Goal: Task Accomplishment & Management: Complete application form

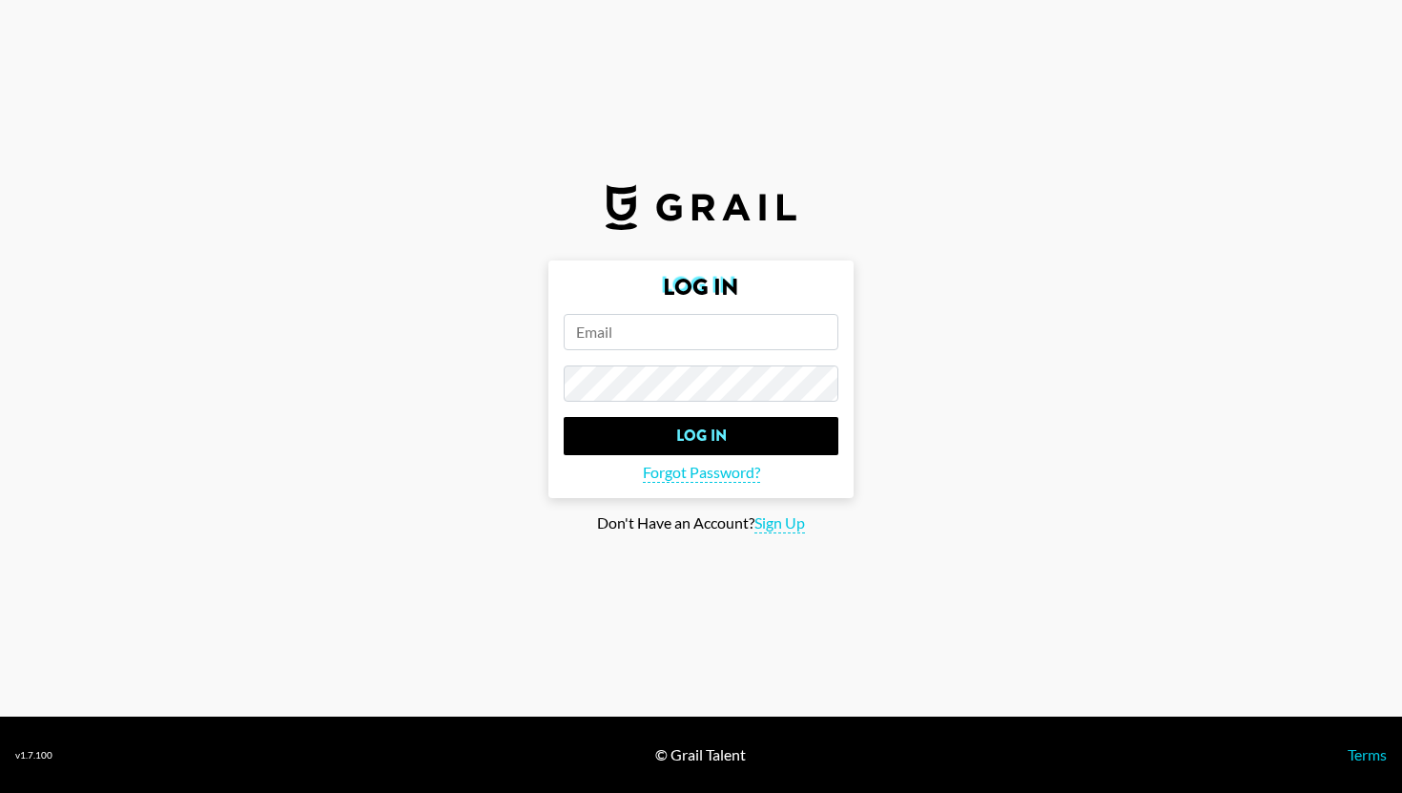
click at [608, 329] on input "email" at bounding box center [701, 332] width 275 height 36
click at [785, 533] on section "Log In Log In Forgot Password? Don't Have an Account? Sign Up" at bounding box center [701, 358] width 1402 height 716
click at [785, 526] on span "Sign Up" at bounding box center [780, 523] width 51 height 20
type input "Sign Up"
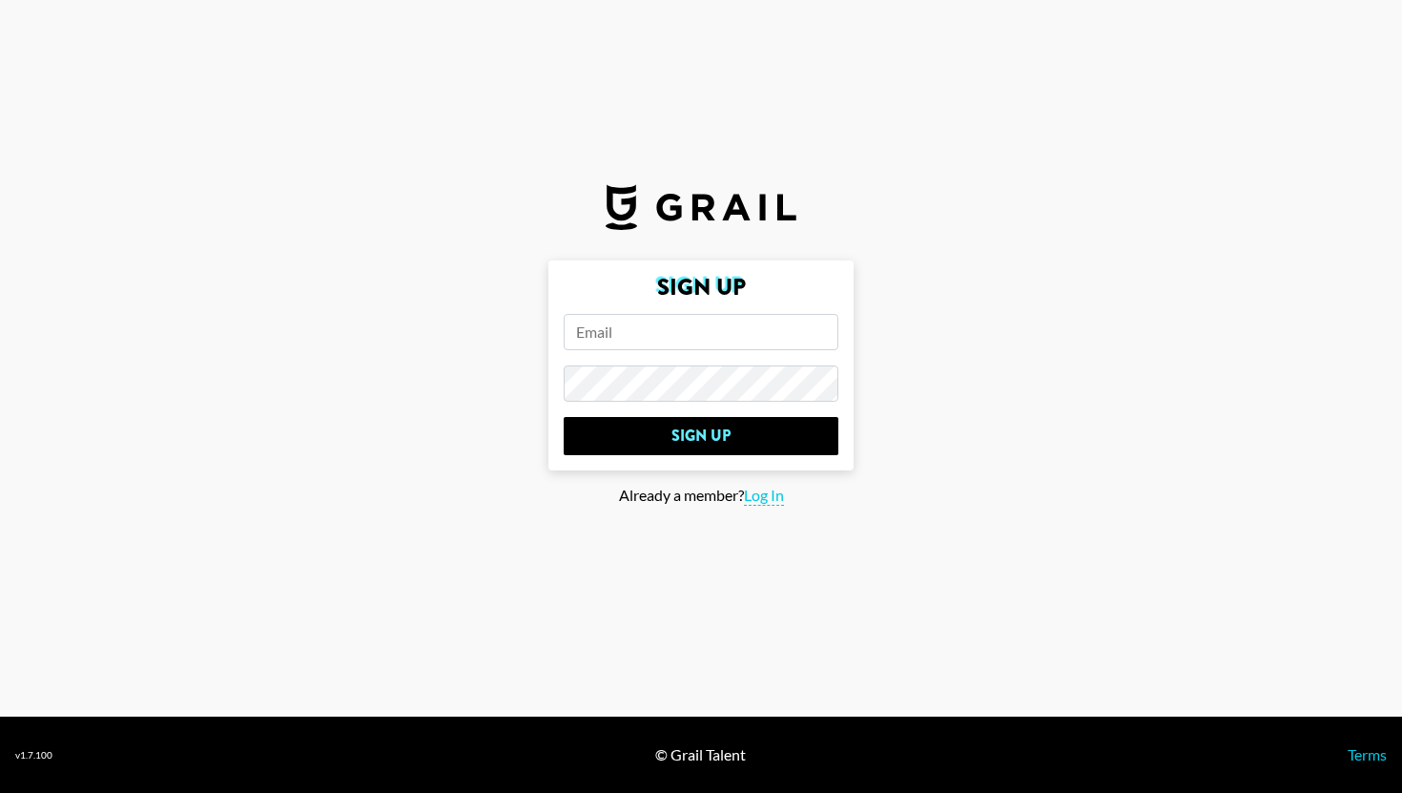
click at [758, 287] on h2 "Sign Up" at bounding box center [701, 287] width 275 height 23
click at [668, 329] on input "email" at bounding box center [701, 332] width 275 height 36
click at [564, 417] on input "Sign Up" at bounding box center [701, 436] width 275 height 38
type input "[PERSON_NAME][EMAIL_ADDRESS][PERSON_NAME][DOMAIN_NAME]"
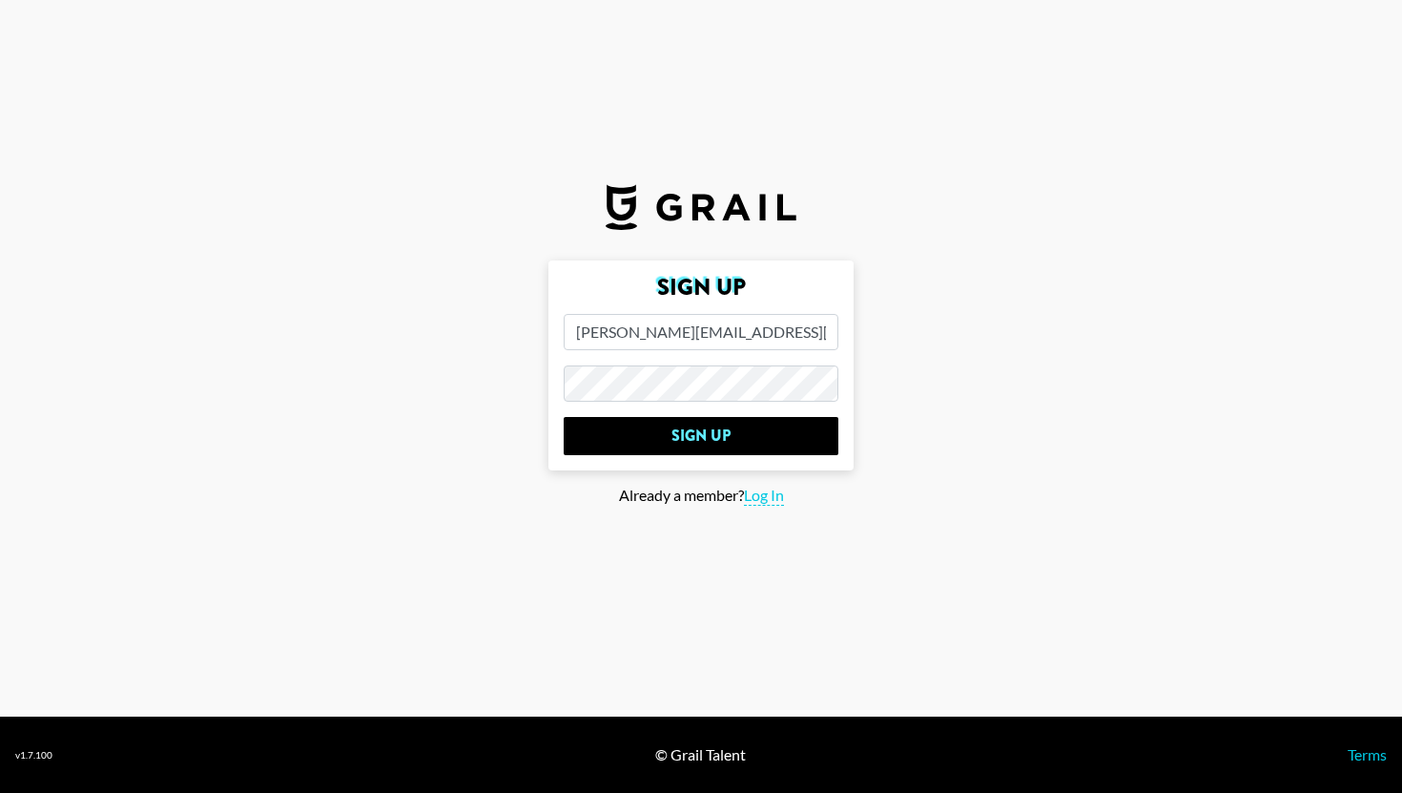
click at [400, 378] on main "Sign Up [PERSON_NAME][EMAIL_ADDRESS][PERSON_NAME][DOMAIN_NAME] Sign Up Already …" at bounding box center [701, 396] width 1372 height 273
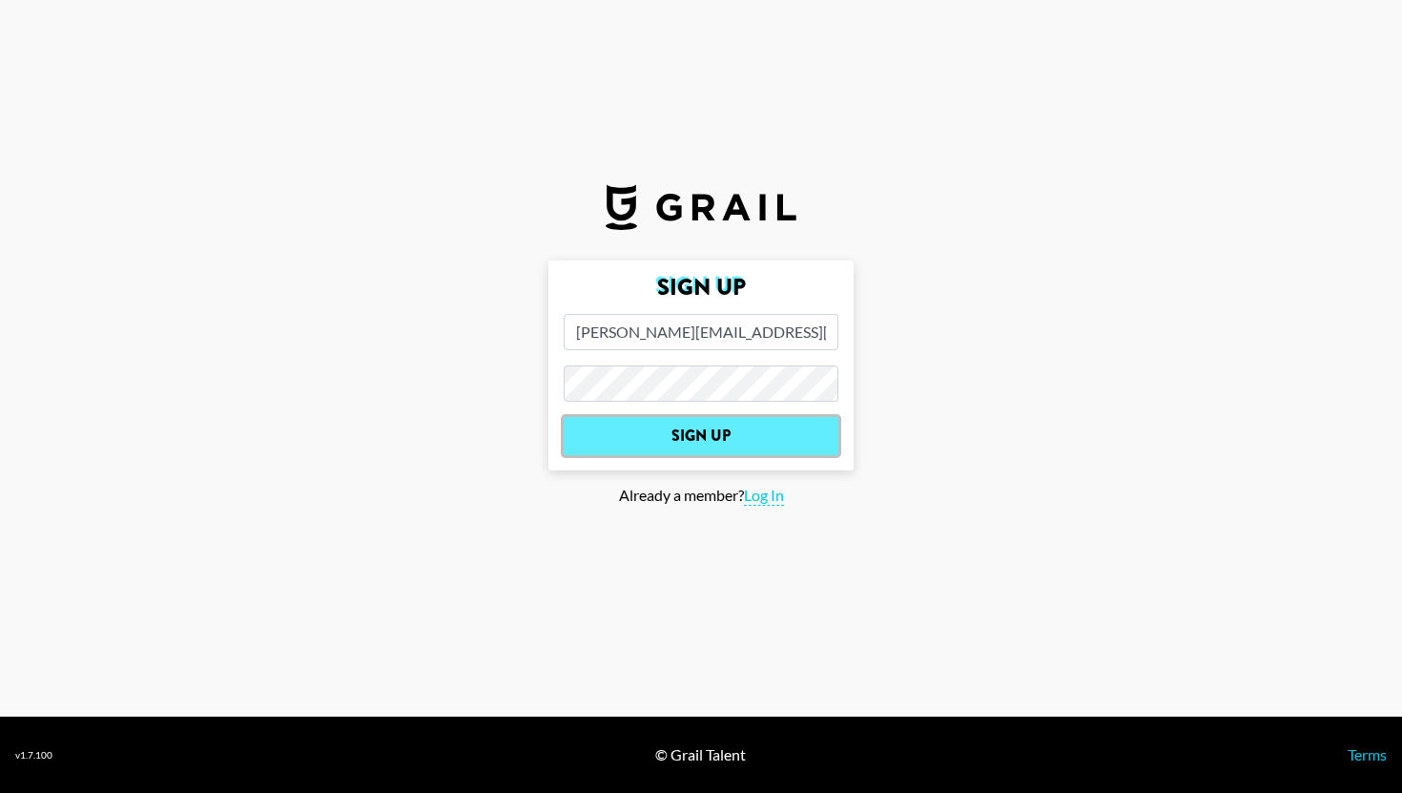
click at [689, 440] on input "Sign Up" at bounding box center [701, 436] width 275 height 38
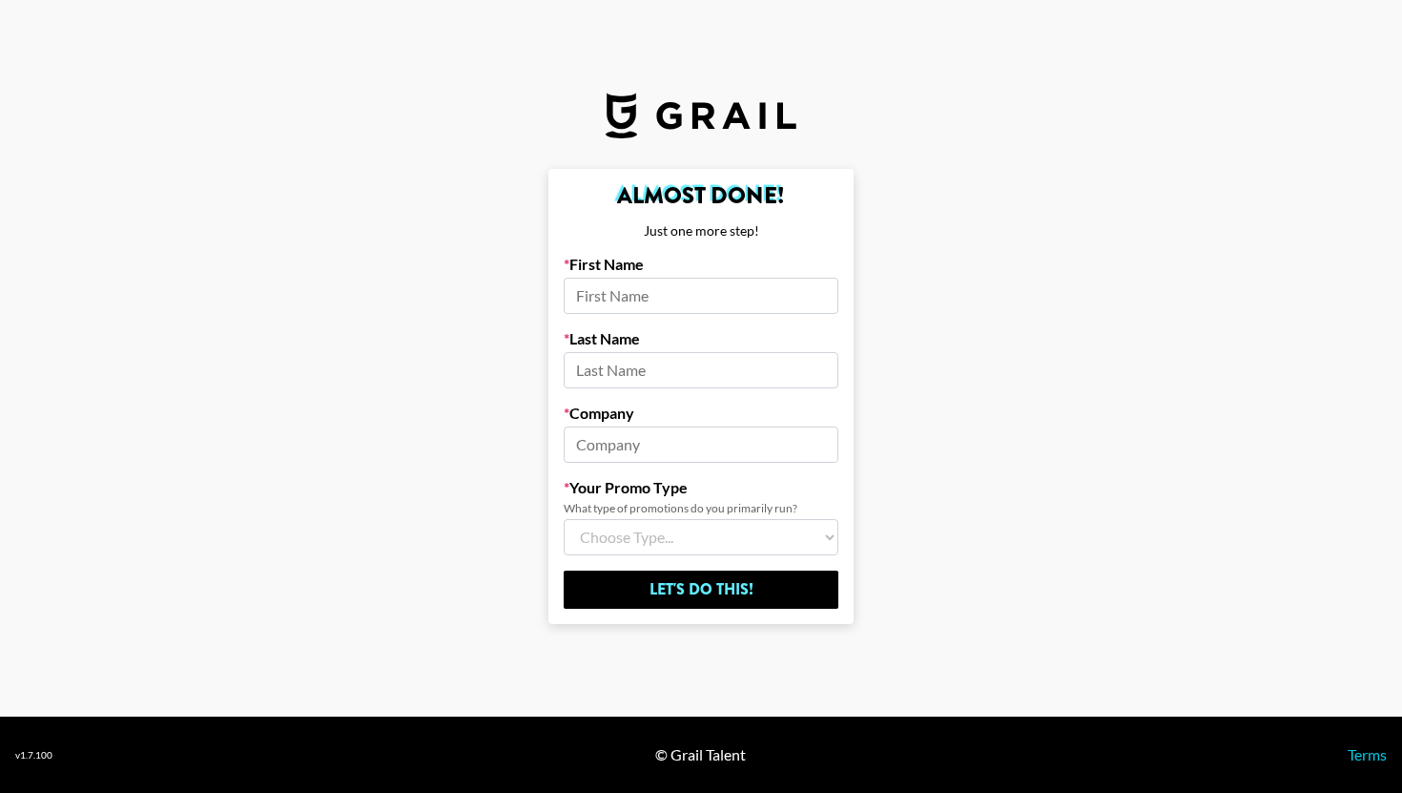
click at [705, 293] on input at bounding box center [701, 296] width 275 height 36
type input "[PERSON_NAME]"
click at [651, 376] on input at bounding box center [701, 370] width 275 height 36
type input "[PERSON_NAME]"
click at [651, 462] on input at bounding box center [701, 444] width 275 height 36
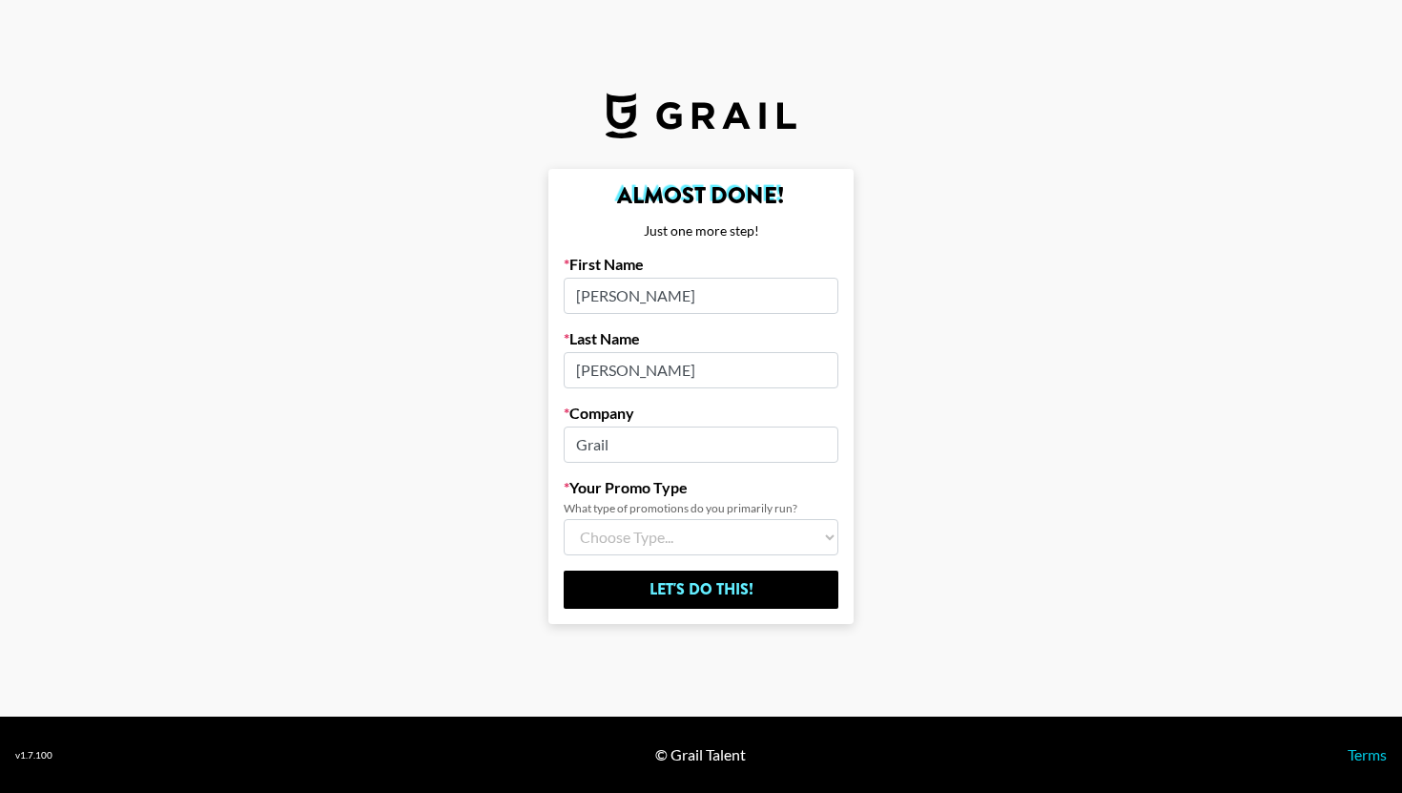
type input "Grail"
click at [656, 547] on select "Choose Type... Song Promos Brand Promos Both (I work at an Agency)" at bounding box center [701, 537] width 275 height 36
select select "Multi"
click at [564, 519] on select "Choose Type... Song Promos Brand Promos Both (I work at an Agency)" at bounding box center [701, 537] width 275 height 36
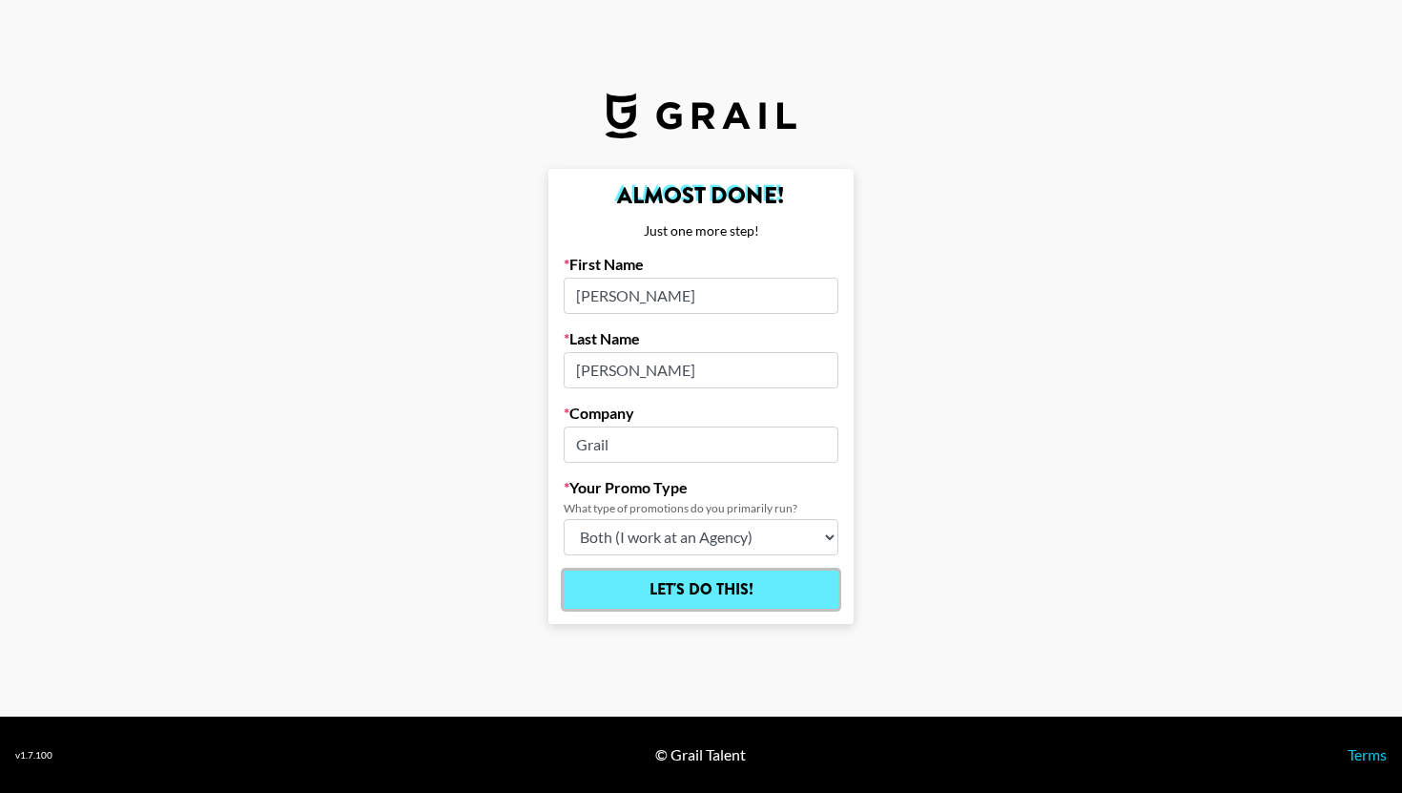
click at [677, 600] on input "Let's Do This!" at bounding box center [701, 590] width 275 height 38
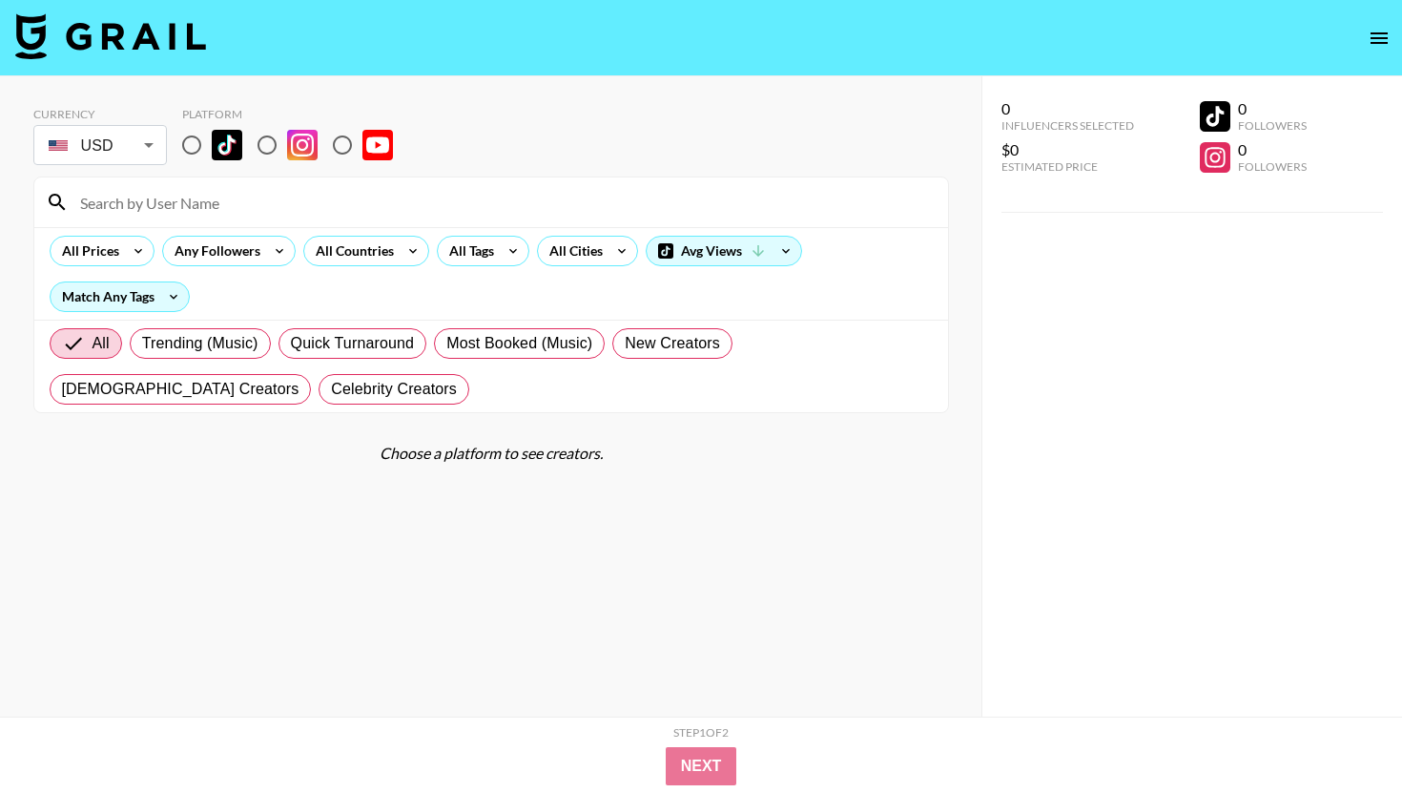
click at [234, 144] on img at bounding box center [227, 145] width 31 height 31
click at [212, 144] on input "radio" at bounding box center [192, 145] width 40 height 40
radio input "true"
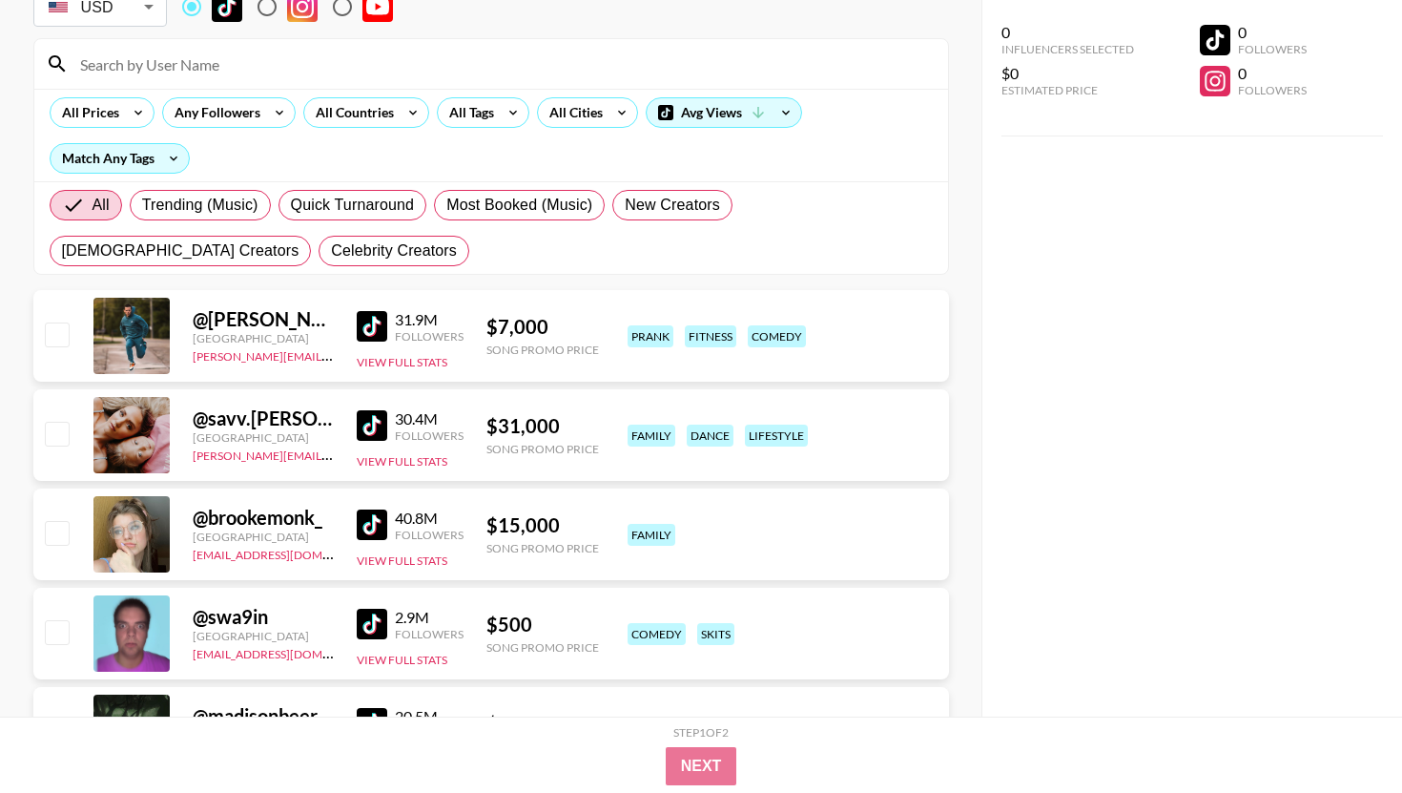
scroll to position [140, 0]
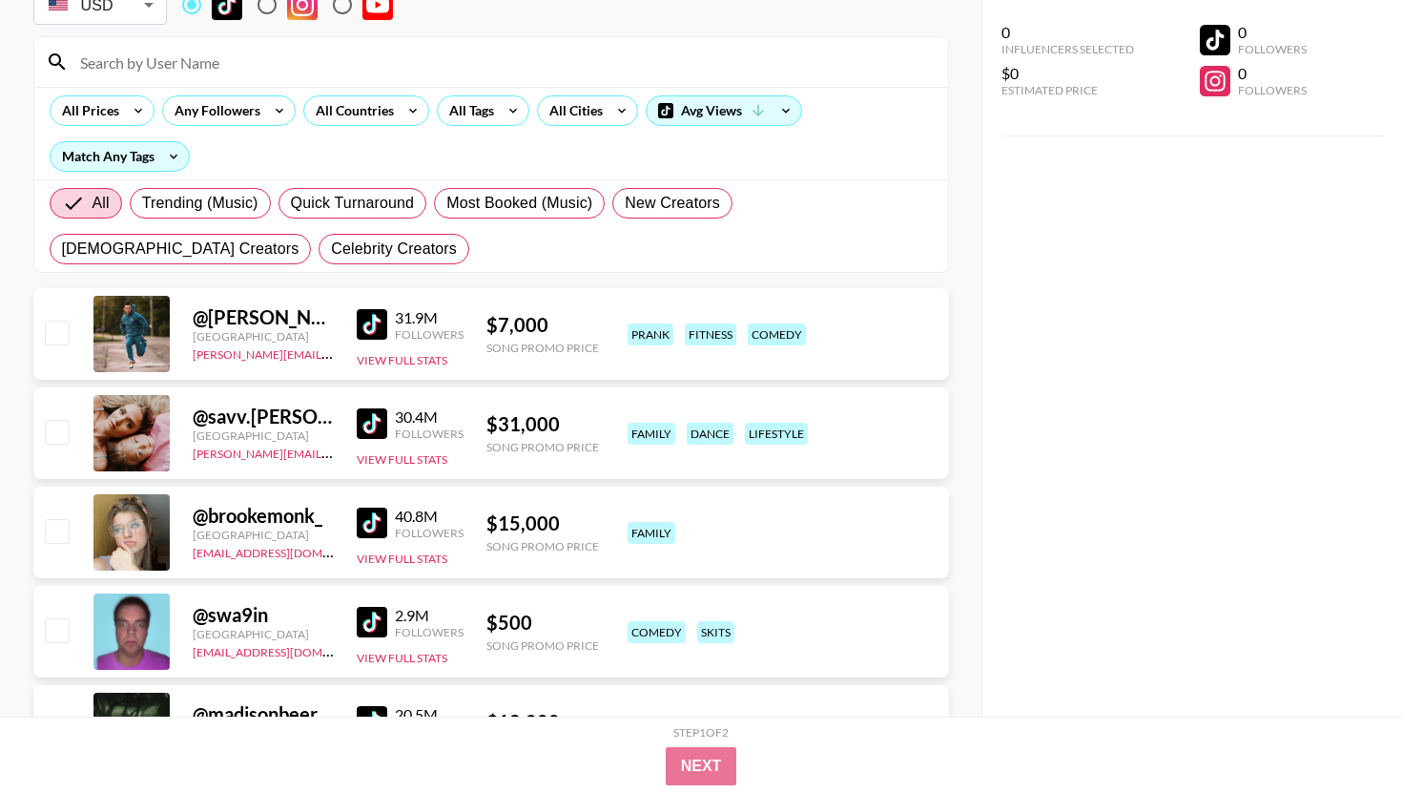
click at [357, 93] on div "All Prices Any Followers All Countries All Tags All Cities Avg Views Match Any …" at bounding box center [491, 133] width 914 height 93
click at [349, 106] on div "All Countries" at bounding box center [350, 110] width 93 height 29
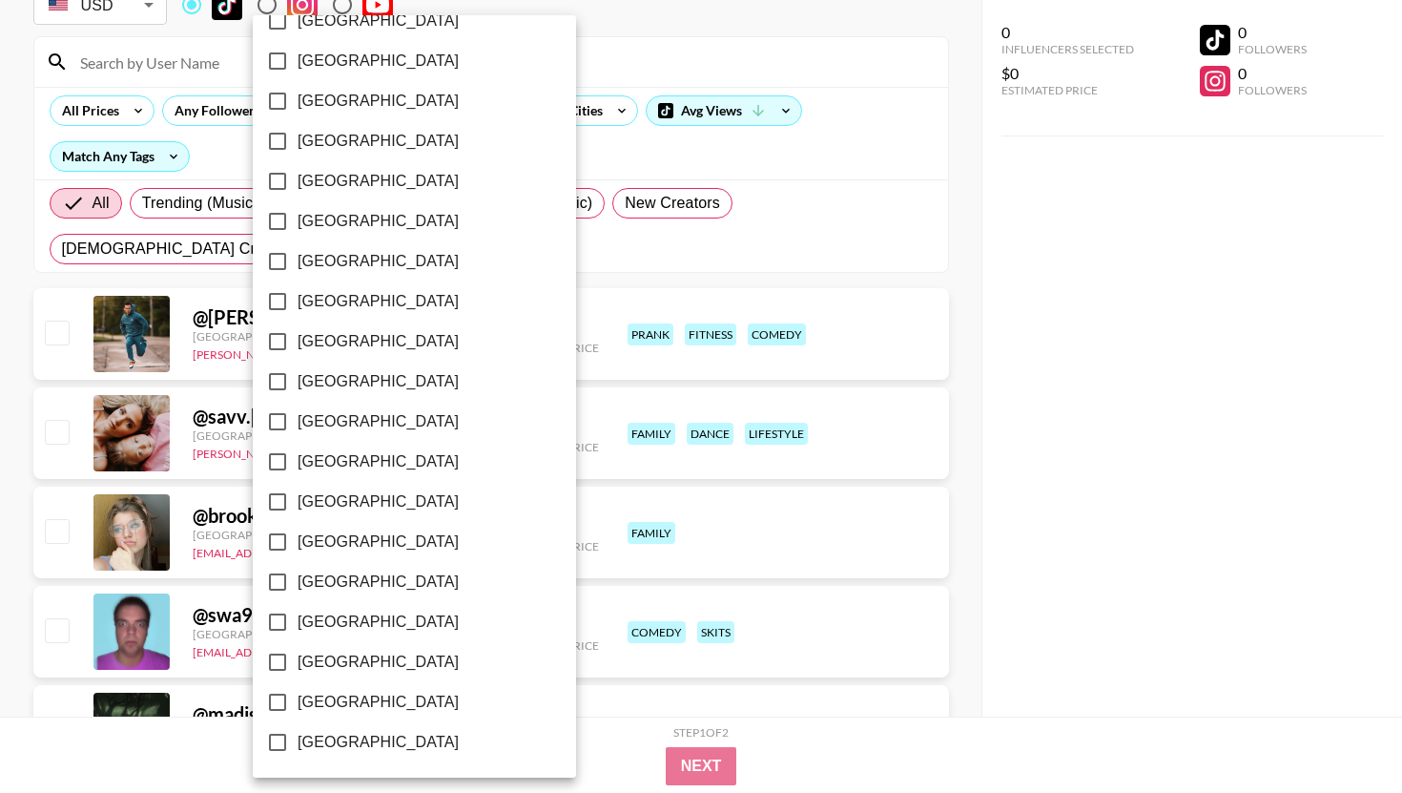
scroll to position [932, 0]
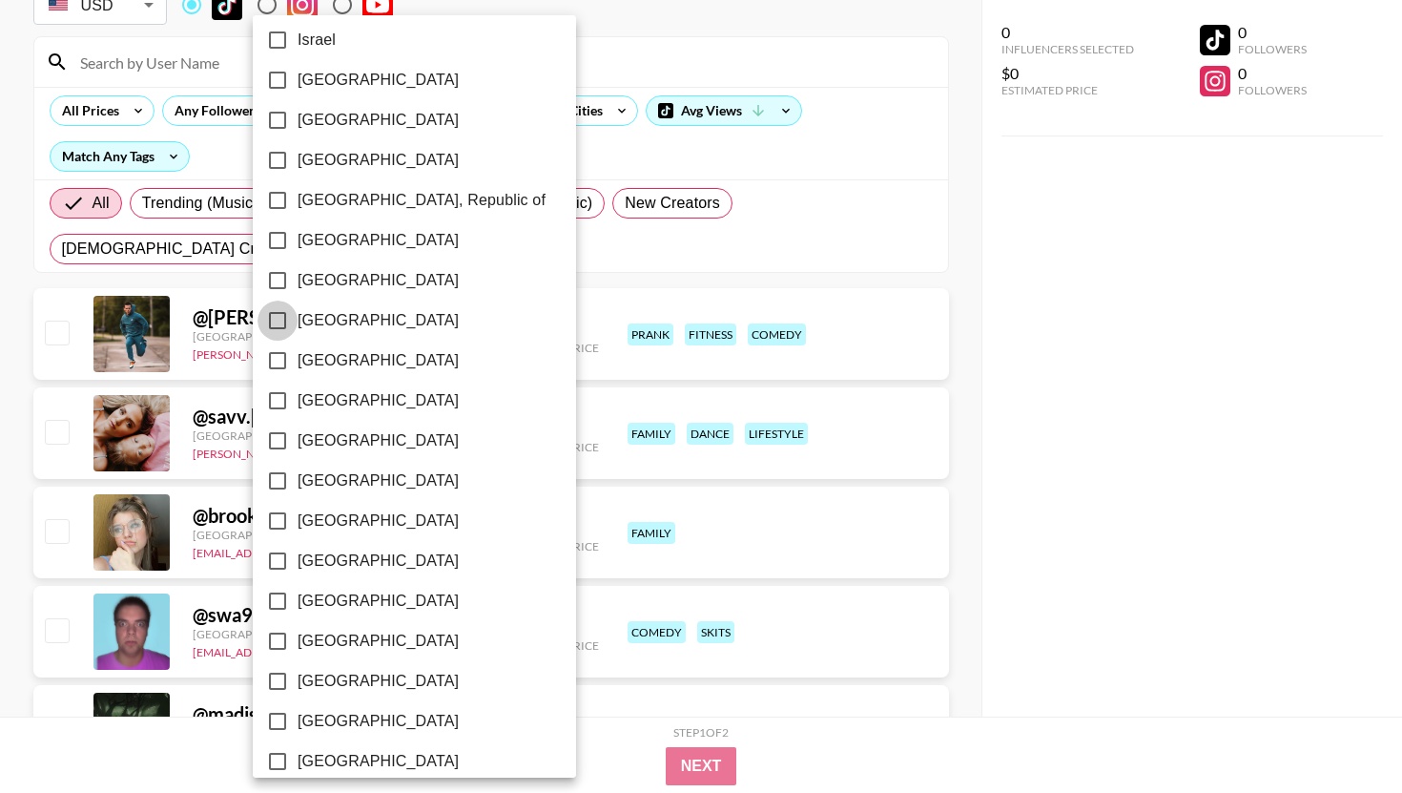
click at [267, 322] on input "[GEOGRAPHIC_DATA]" at bounding box center [278, 321] width 40 height 40
checkbox input "true"
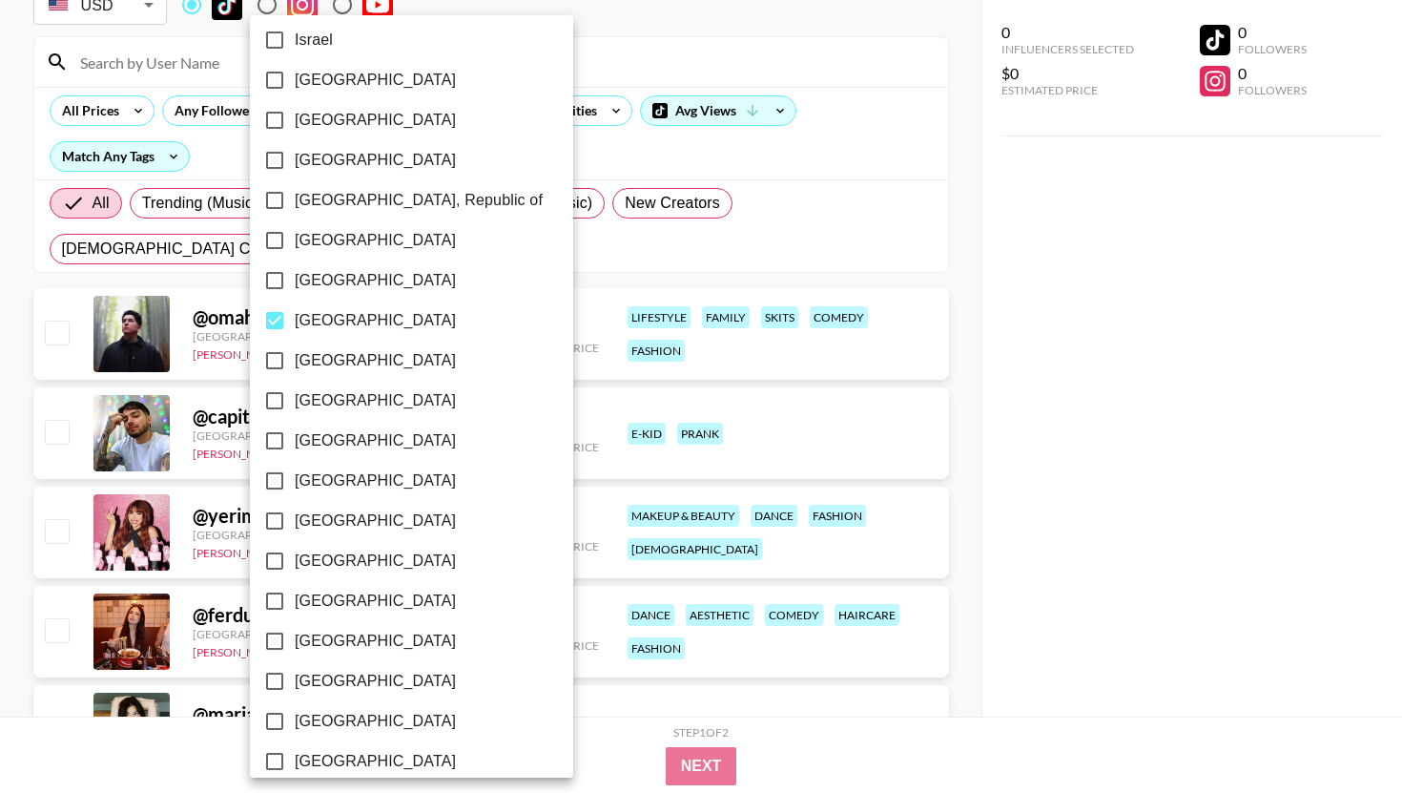
click at [988, 151] on div at bounding box center [701, 396] width 1402 height 793
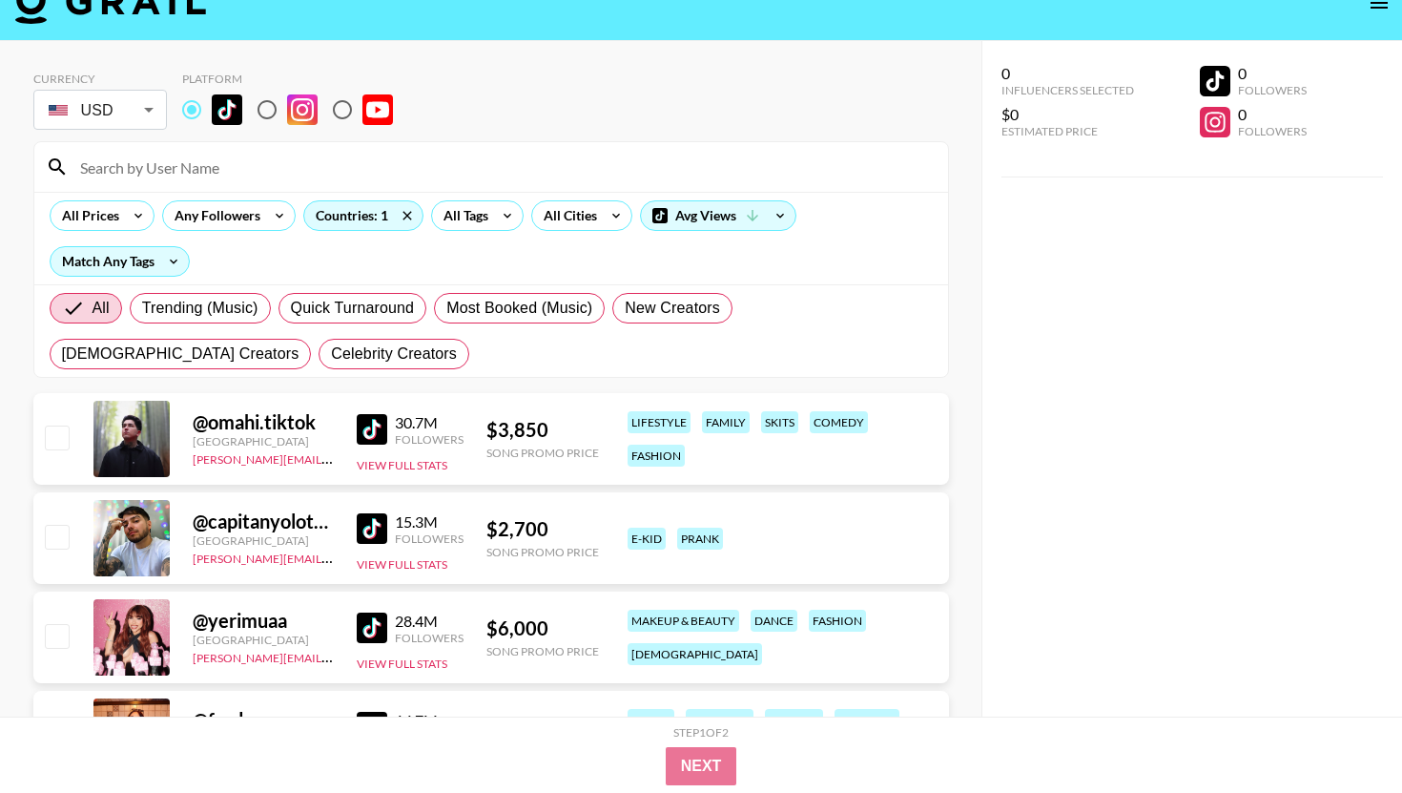
scroll to position [39, 0]
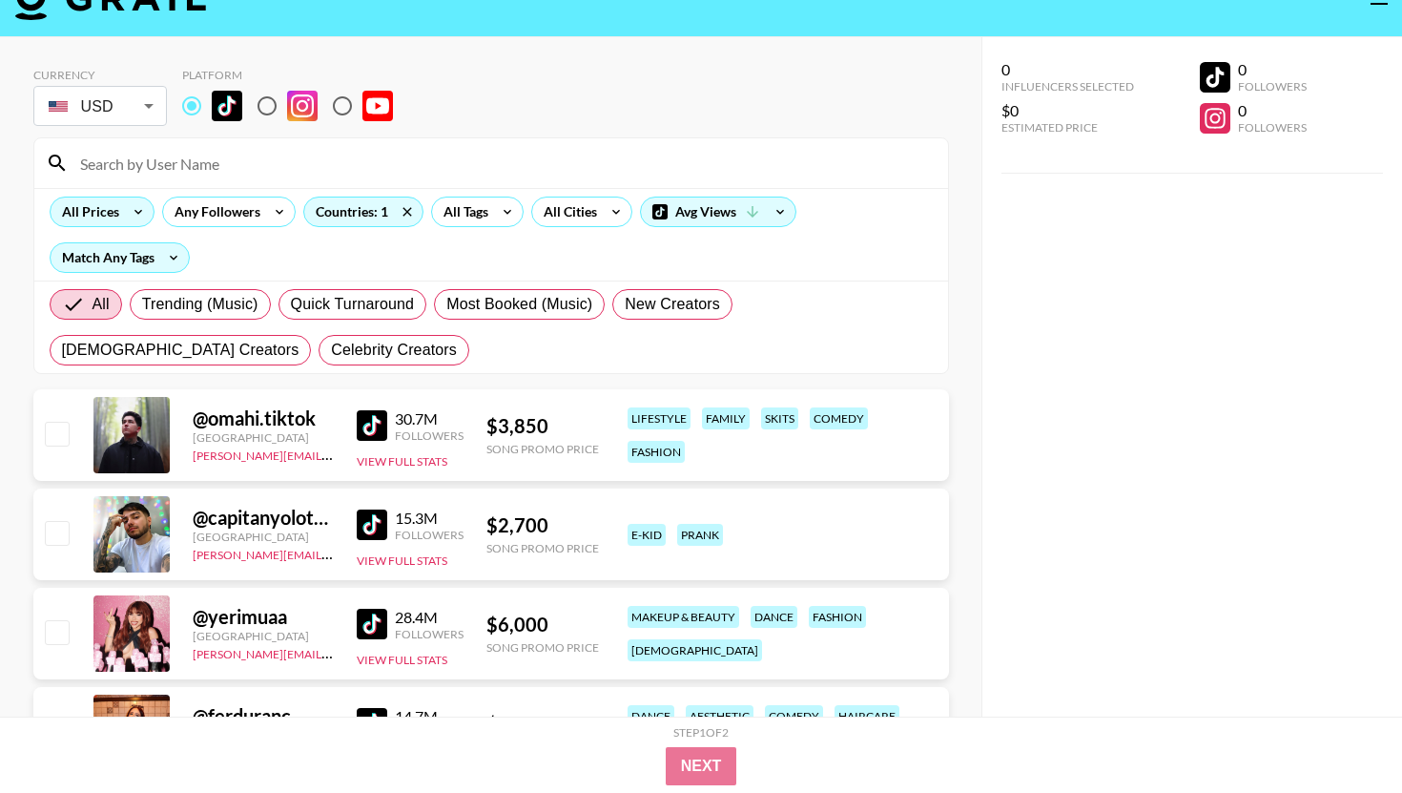
click at [116, 208] on div "All Prices" at bounding box center [87, 211] width 73 height 29
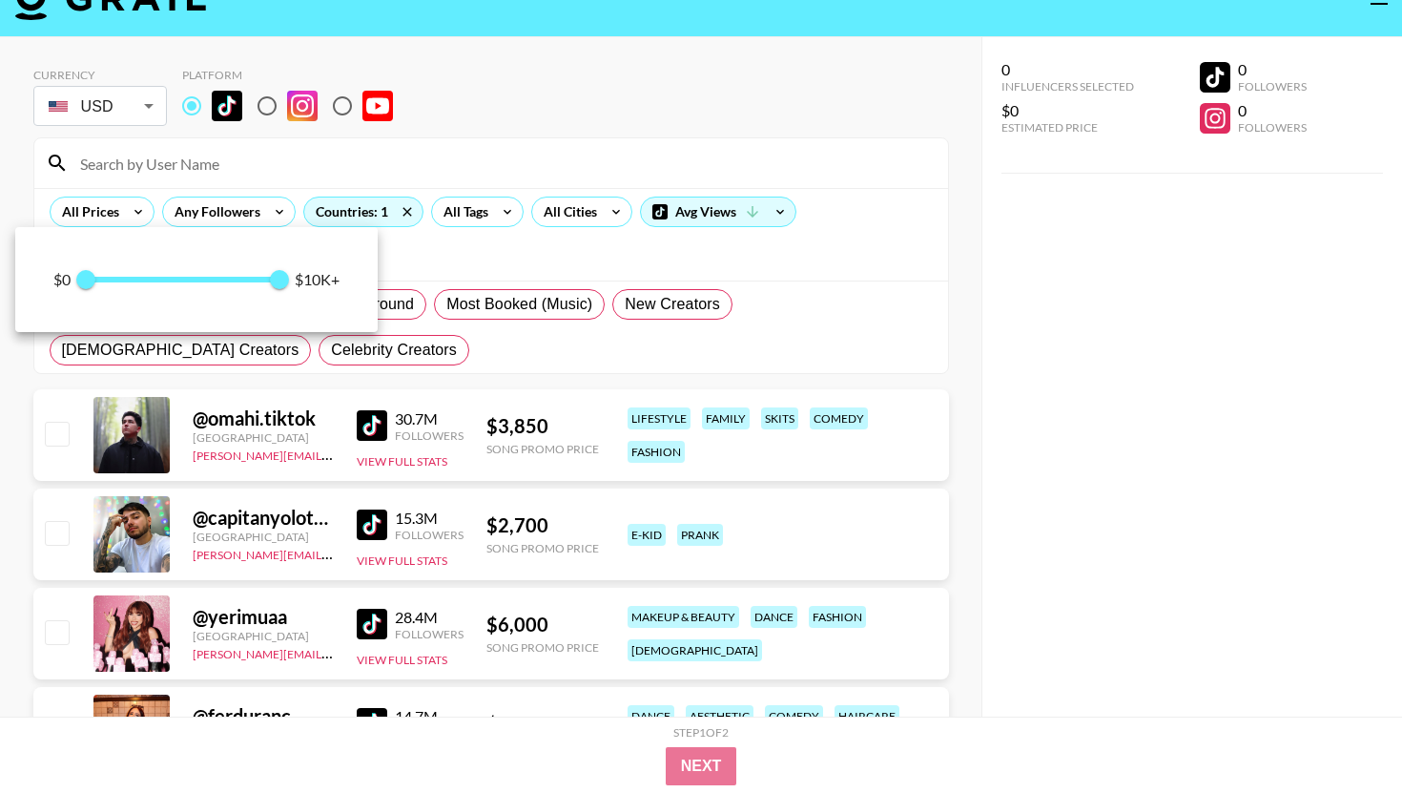
click at [116, 208] on div at bounding box center [701, 396] width 1402 height 793
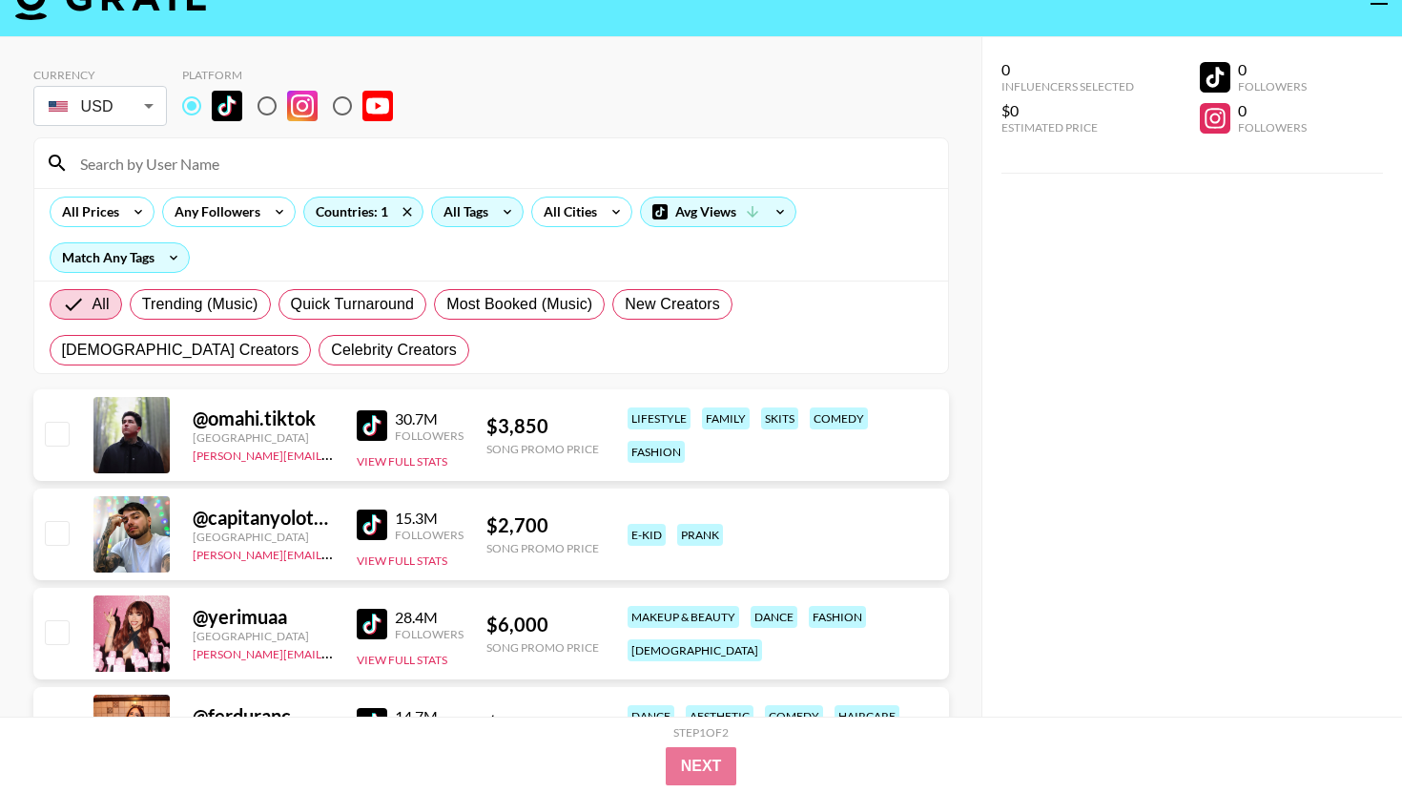
click at [488, 220] on div "All Tags" at bounding box center [477, 212] width 93 height 31
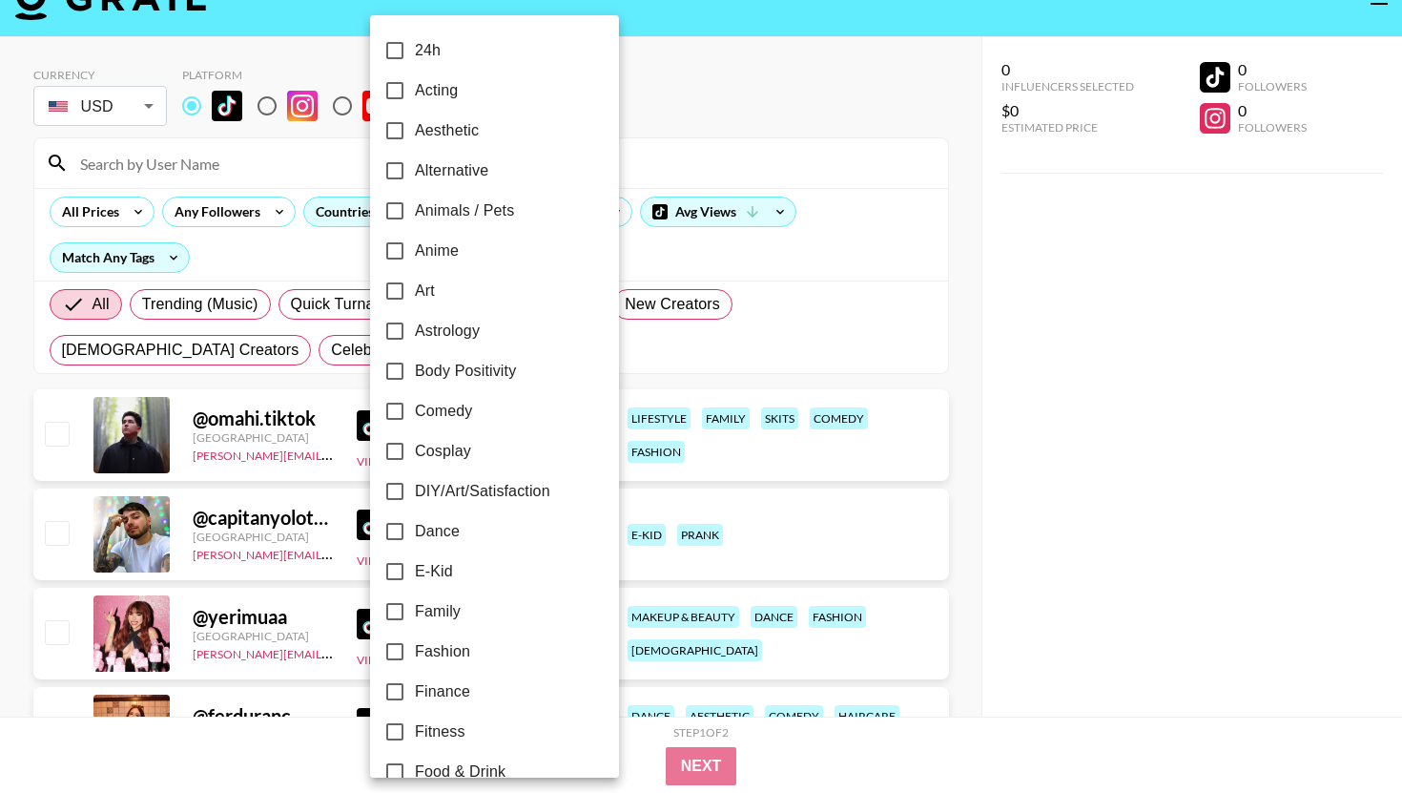
click at [684, 103] on div at bounding box center [701, 396] width 1402 height 793
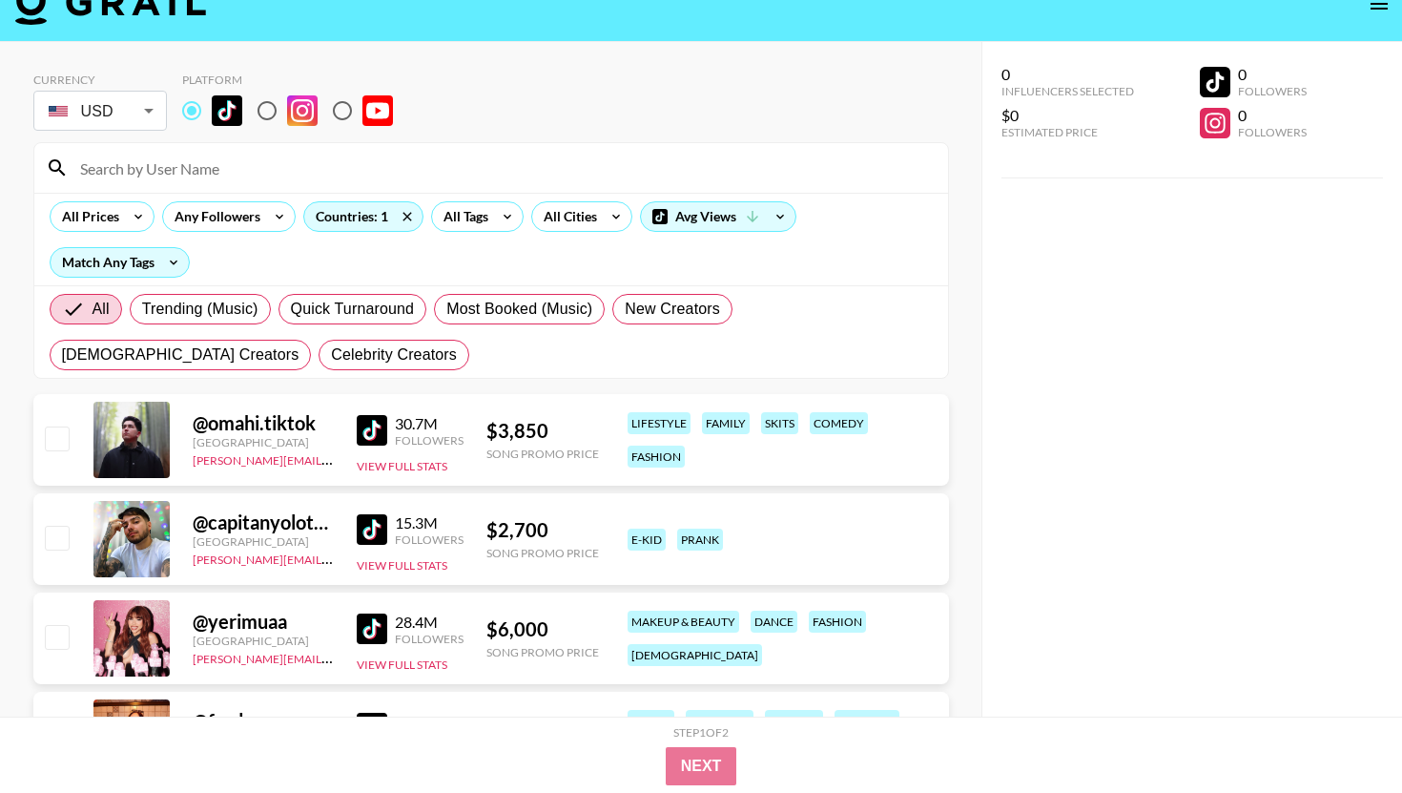
scroll to position [0, 0]
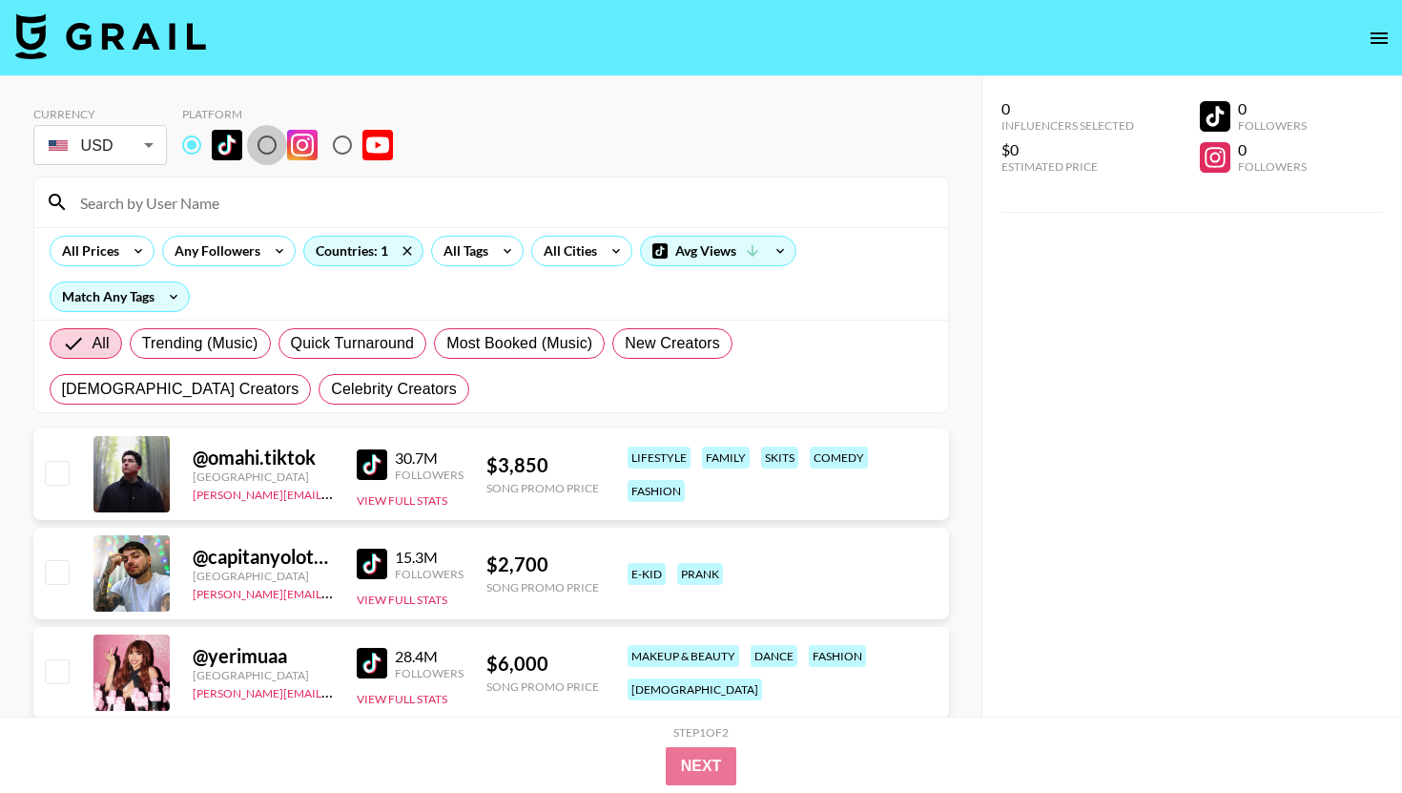
click at [282, 146] on input "radio" at bounding box center [267, 145] width 40 height 40
radio input "true"
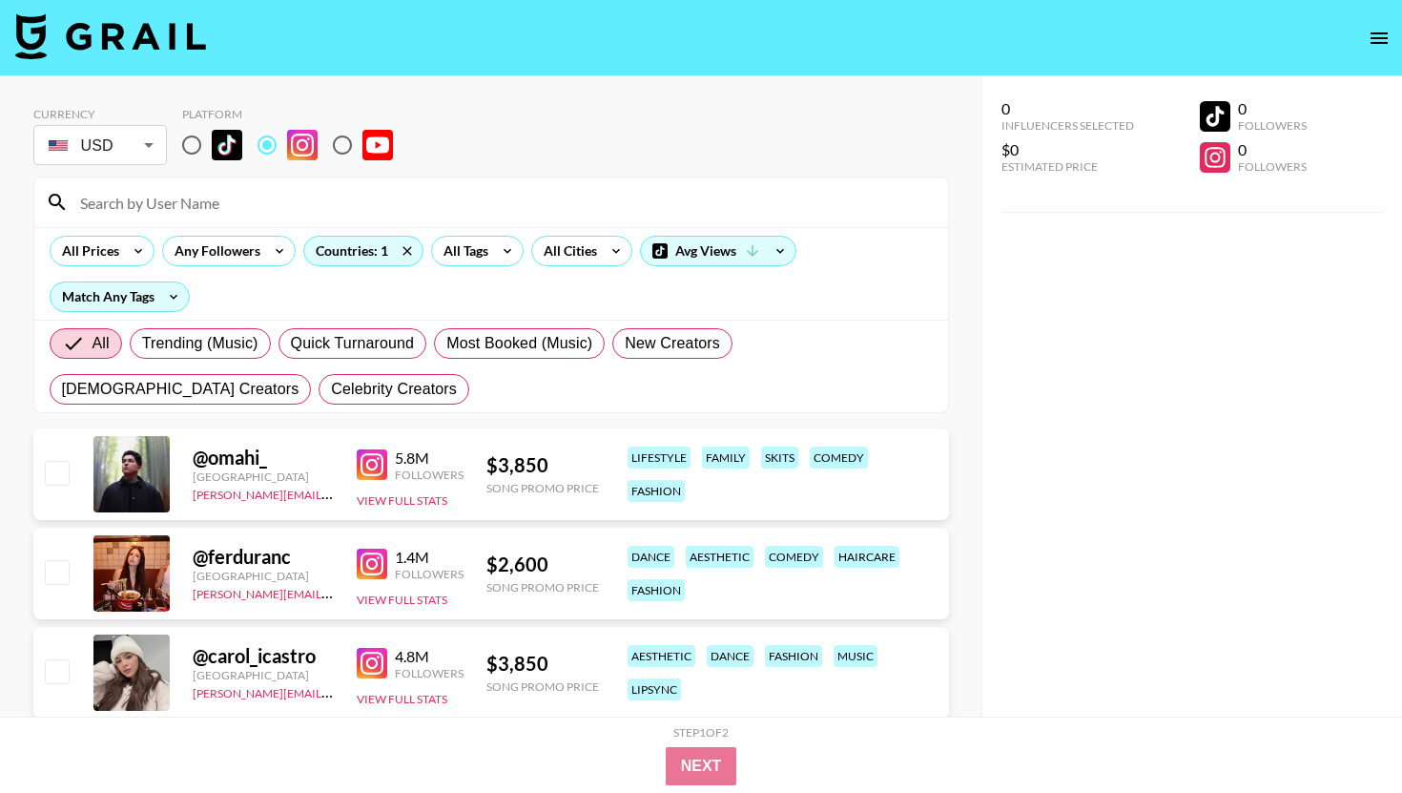
click at [360, 144] on input "radio" at bounding box center [342, 145] width 40 height 40
radio input "true"
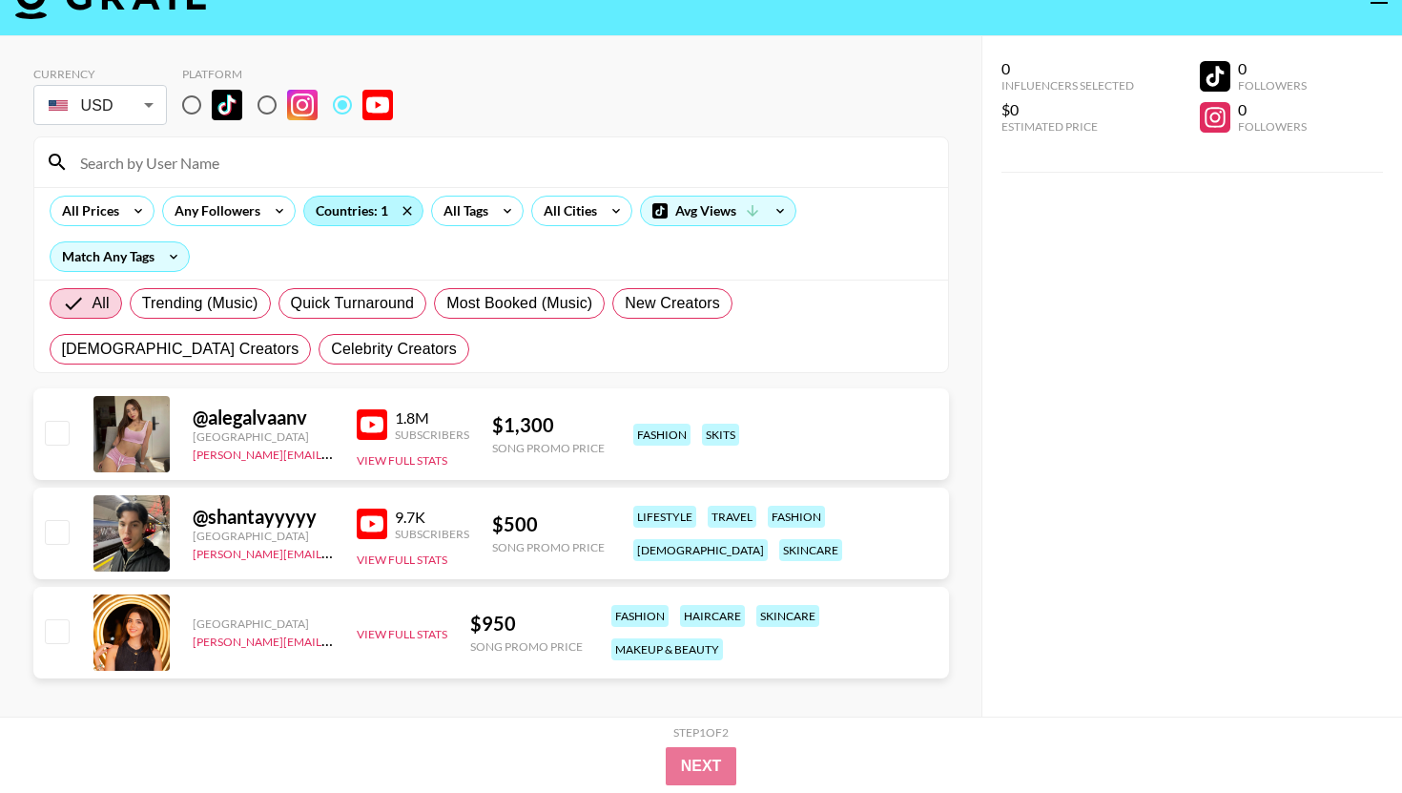
scroll to position [39, 0]
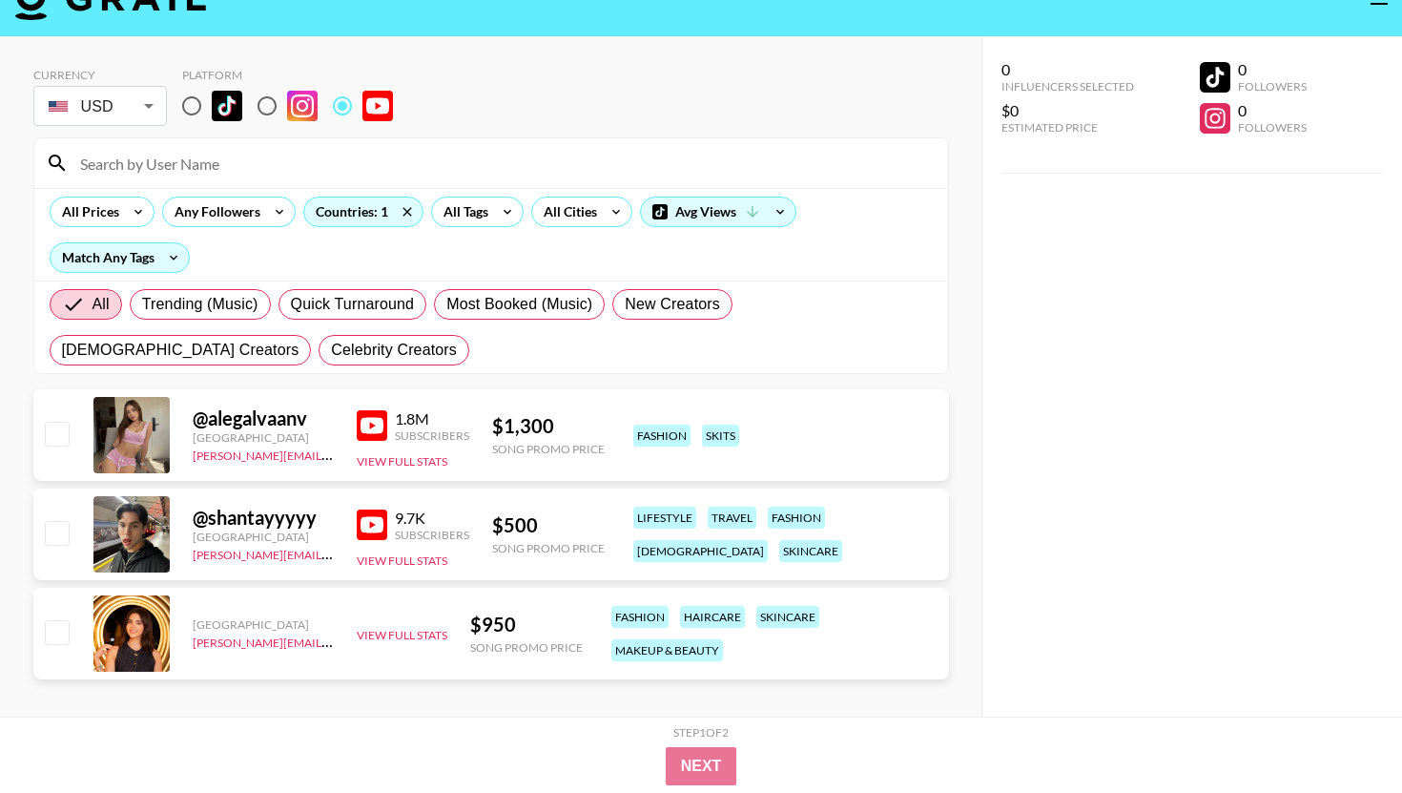
click at [297, 103] on img at bounding box center [302, 106] width 31 height 31
click at [287, 103] on input "radio" at bounding box center [267, 106] width 40 height 40
radio input "true"
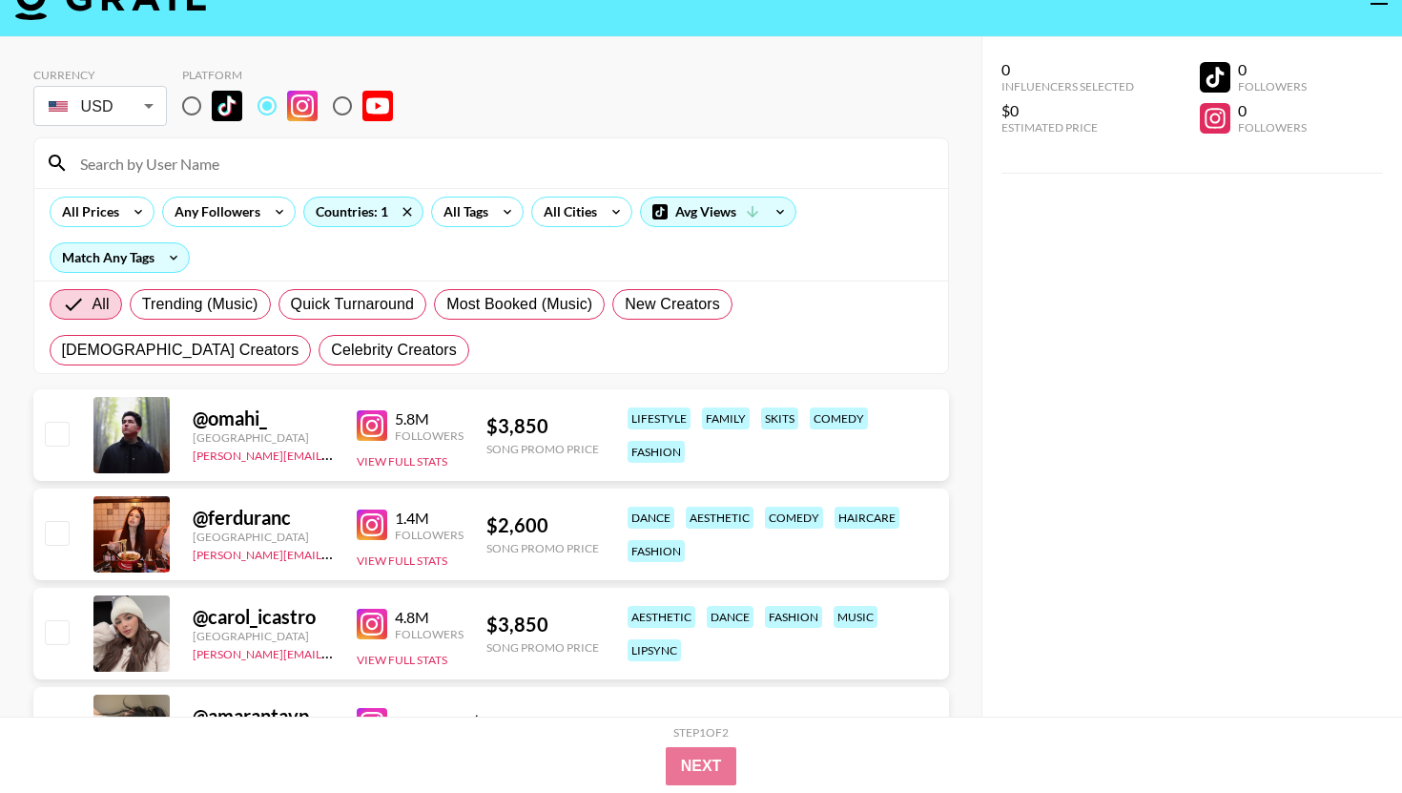
click at [191, 103] on input "radio" at bounding box center [192, 106] width 40 height 40
radio input "true"
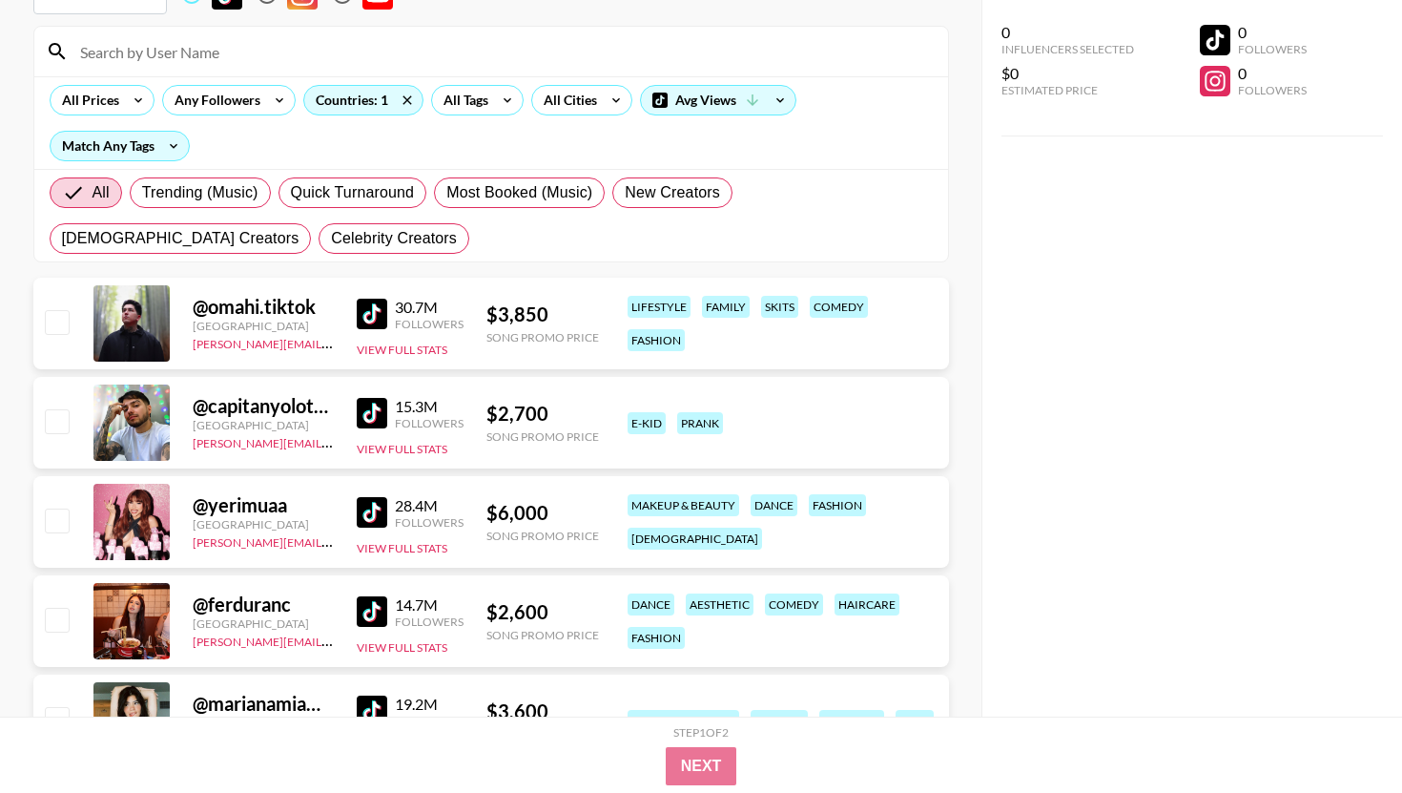
scroll to position [0, 0]
